Goal: Task Accomplishment & Management: Complete application form

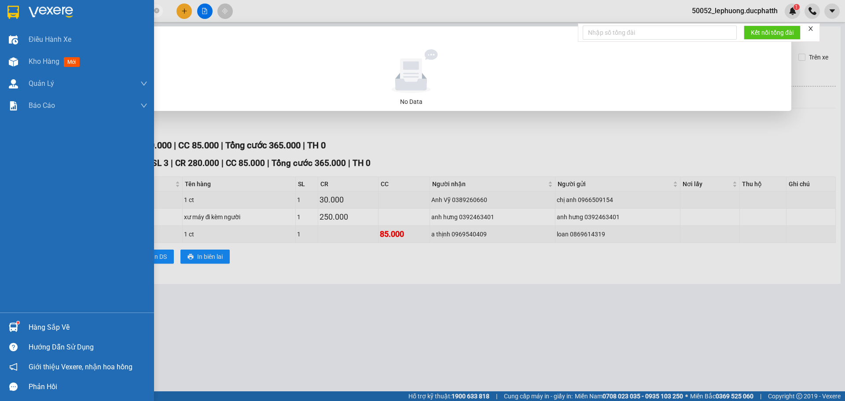
click at [9, 11] on section "Kết quả tìm kiếm ( 0 ) Bộ lọc No Data 0904947328 50052_lephuong.ducphatth 1 Điề…" at bounding box center [422, 200] width 845 height 401
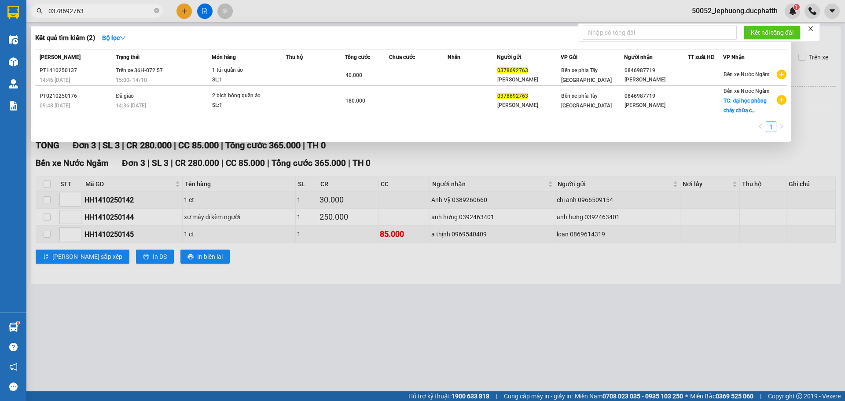
type input "0378692763"
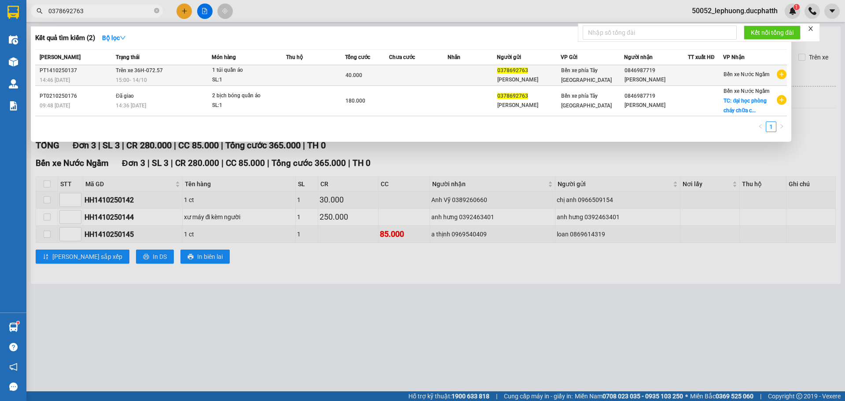
click at [283, 73] on span "1 túi quần áo SL: 1" at bounding box center [248, 75] width 73 height 19
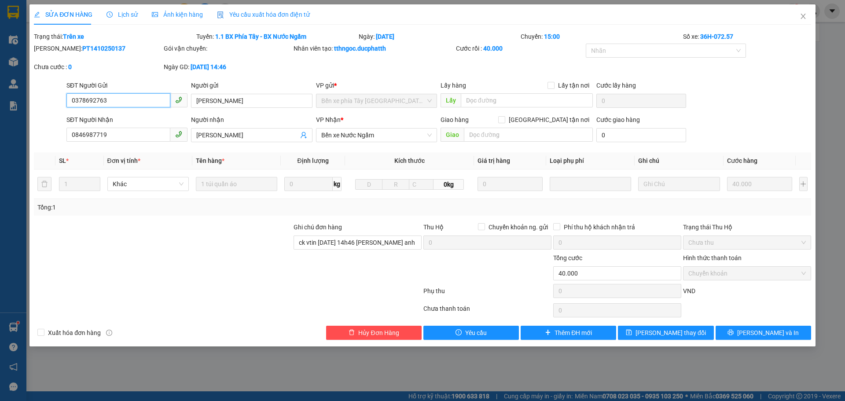
type input "0378692763"
type input "[PERSON_NAME]"
type input "0846987719"
type input "[PERSON_NAME]"
type input "ck vtin [DATE] 14h46 [PERSON_NAME] anh"
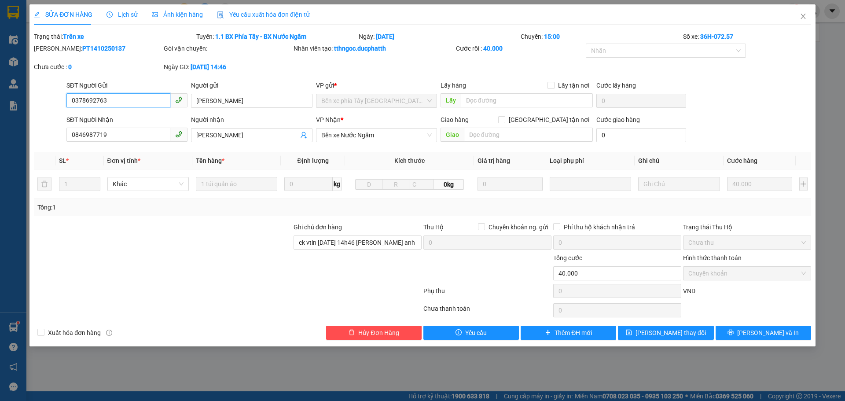
type input "0"
type input "40.000"
click at [66, 15] on span "SỬA ĐƠN HÀNG" at bounding box center [63, 14] width 59 height 7
click at [802, 14] on icon "close" at bounding box center [802, 16] width 7 height 7
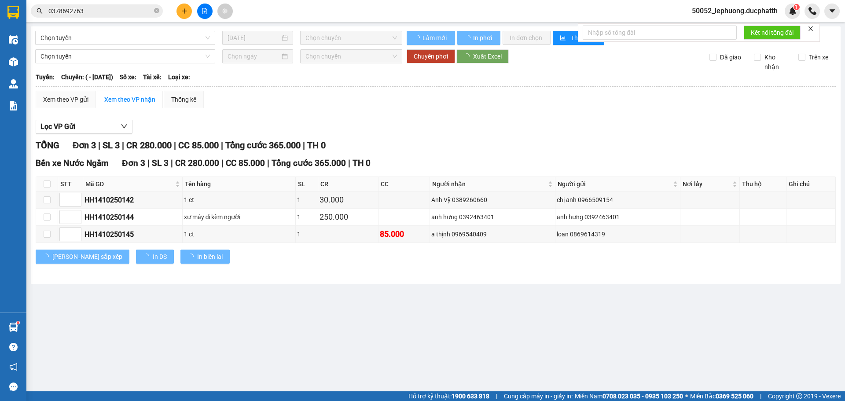
click at [128, 12] on input "0378692763" at bounding box center [100, 11] width 104 height 10
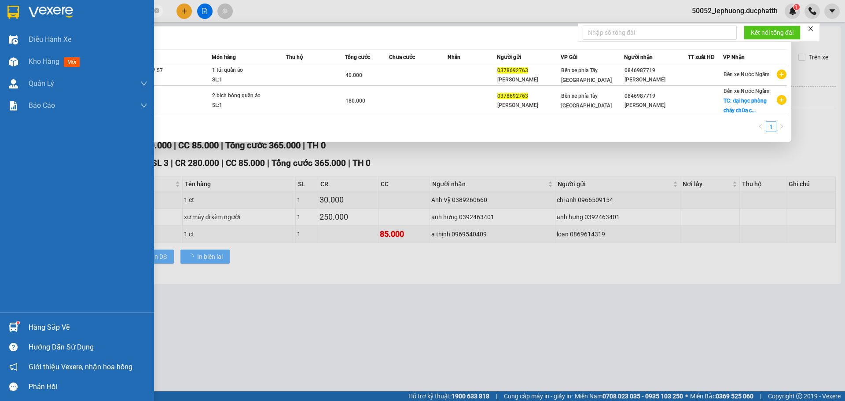
drag, startPoint x: 82, startPoint y: 11, endPoint x: 4, endPoint y: 11, distance: 77.4
click at [5, 11] on section "Kết quả tìm kiếm ( 2 ) Bộ lọc Mã ĐH Trạng thái Món hàng Thu hộ Tổng cước Chưa c…" at bounding box center [422, 200] width 845 height 401
paste input "915333838"
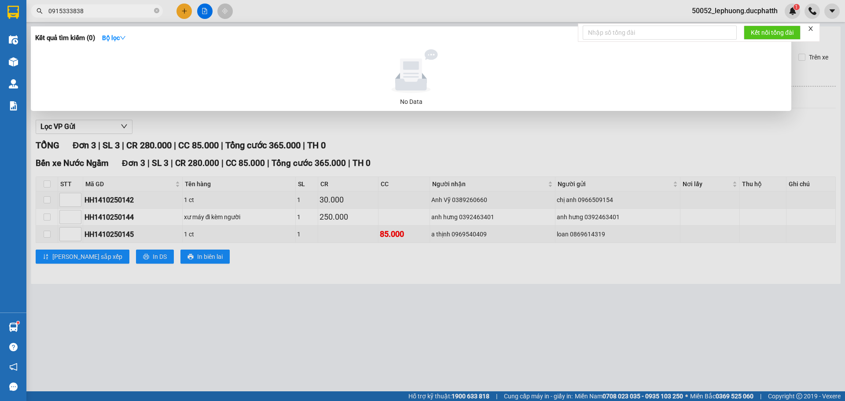
drag, startPoint x: 83, startPoint y: 11, endPoint x: 33, endPoint y: 10, distance: 50.2
click at [33, 10] on span "0915333838" at bounding box center [97, 10] width 132 height 13
type input "0968986898"
click at [801, 88] on div at bounding box center [422, 200] width 845 height 401
